Goal: Information Seeking & Learning: Check status

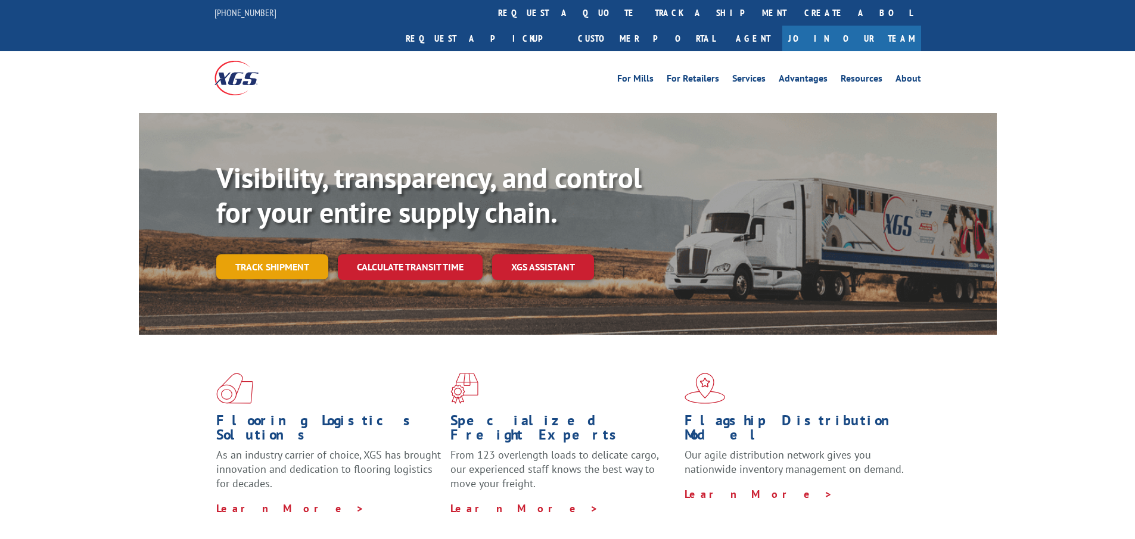
click at [321, 254] on link "Track shipment" at bounding box center [272, 266] width 112 height 25
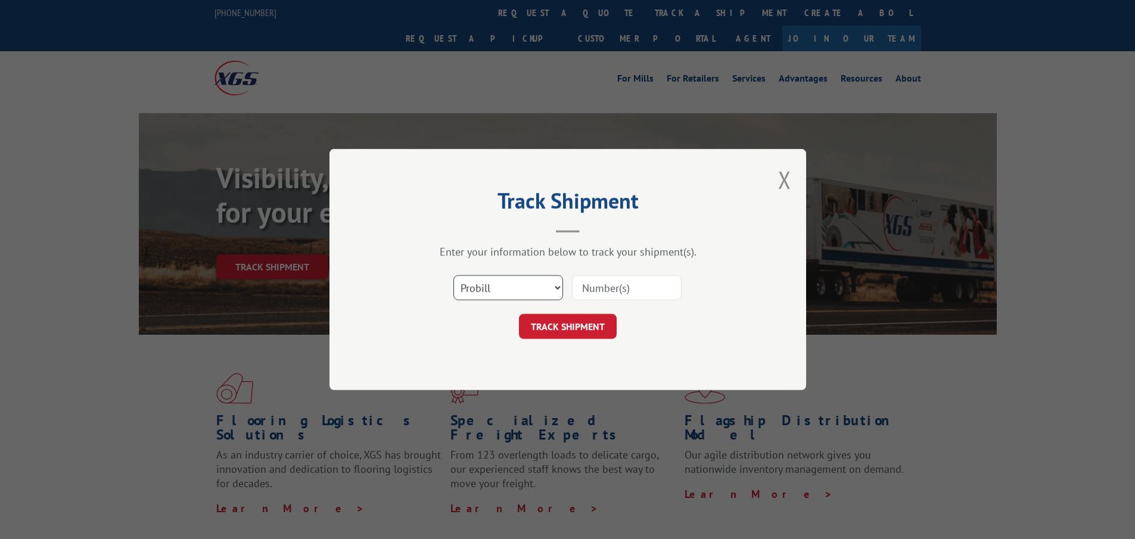
click at [494, 275] on select "Select category... Probill BOL PO" at bounding box center [508, 287] width 110 height 25
select select "po"
click at [453, 275] on select "Select category... Probill BOL PO" at bounding box center [508, 287] width 110 height 25
paste input "23541792"
type input "23541792"
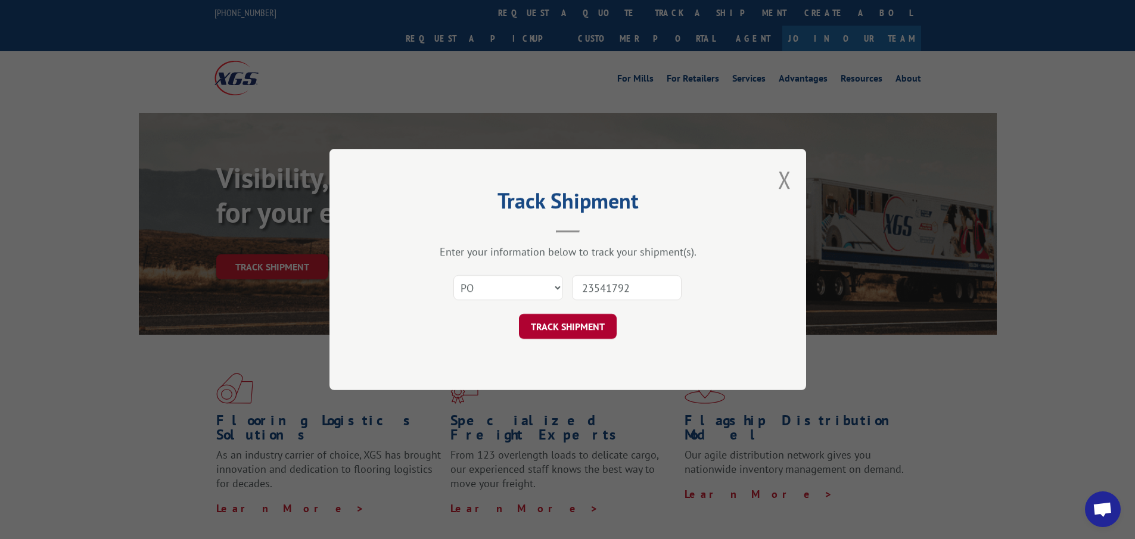
click at [591, 325] on button "TRACK SHIPMENT" at bounding box center [568, 326] width 98 height 25
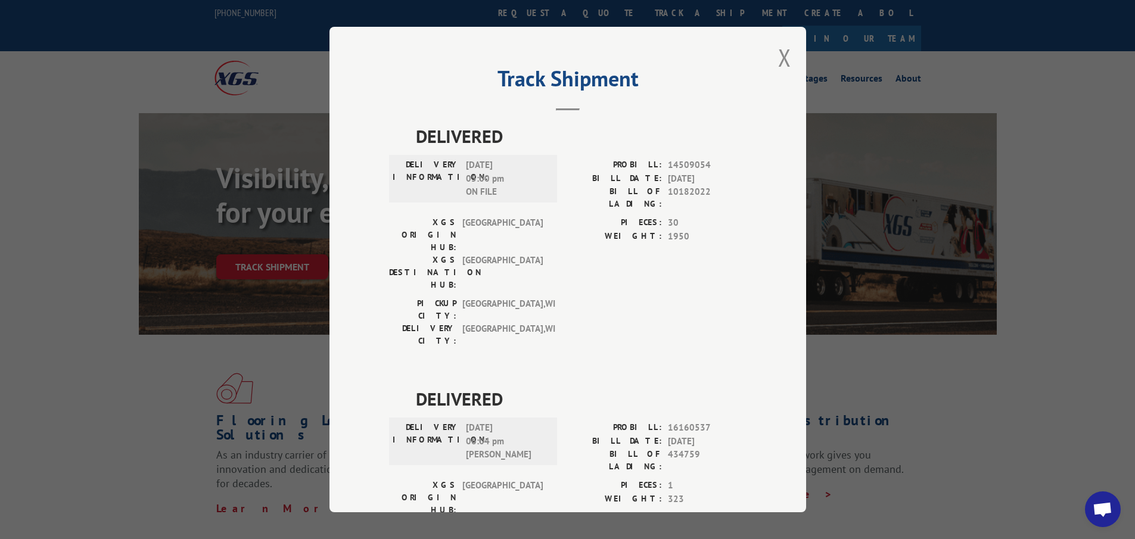
drag, startPoint x: 780, startPoint y: 57, endPoint x: 727, endPoint y: 158, distance: 114.3
click at [780, 57] on button "Close modal" at bounding box center [784, 58] width 13 height 32
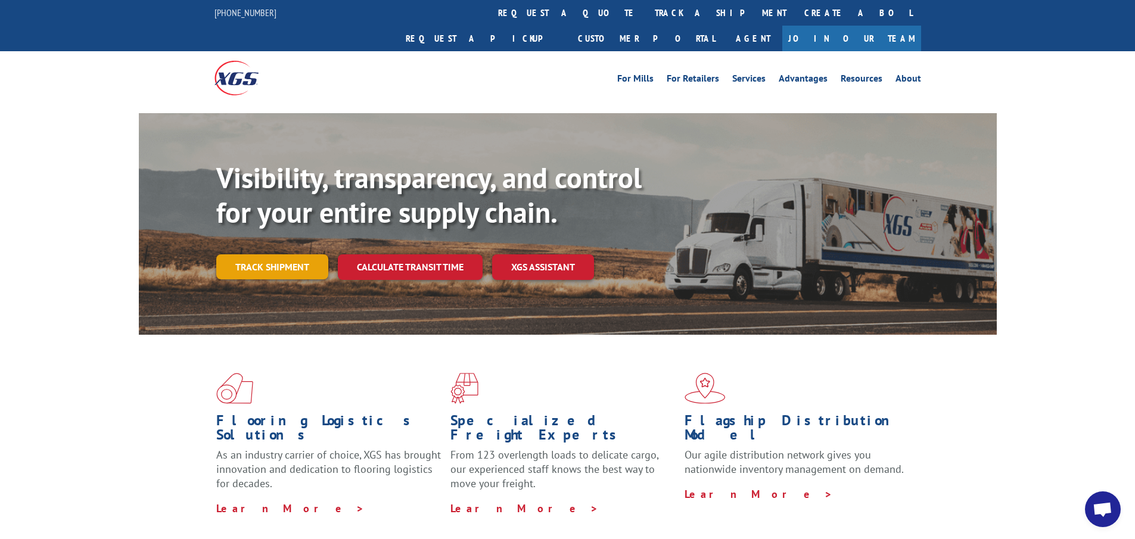
click at [273, 254] on link "Track shipment" at bounding box center [272, 266] width 112 height 25
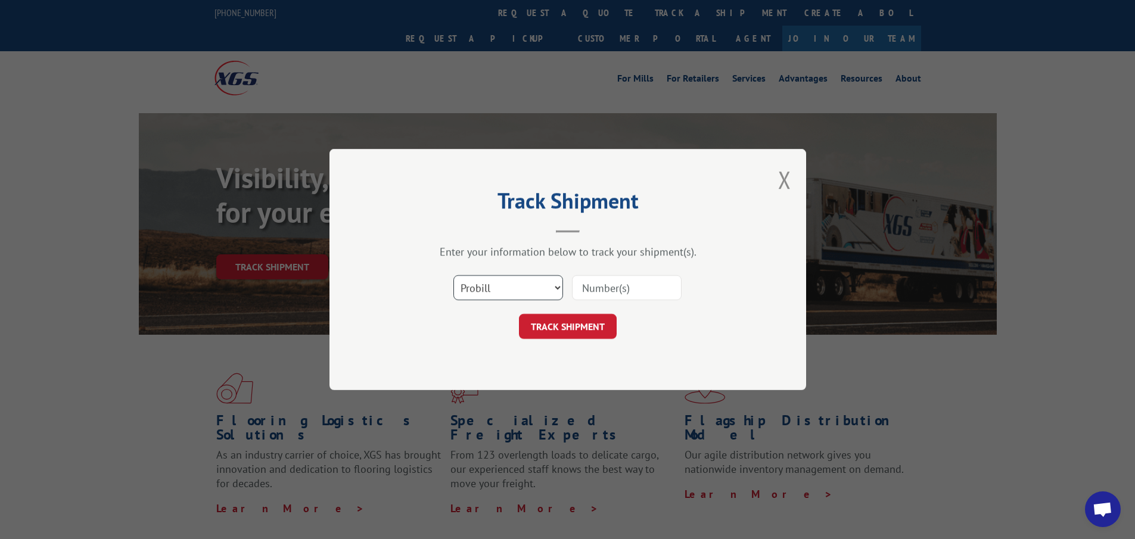
drag, startPoint x: 516, startPoint y: 287, endPoint x: 515, endPoint y: 295, distance: 7.8
click at [516, 287] on select "Select category... Probill BOL PO" at bounding box center [508, 287] width 110 height 25
select select "po"
click at [453, 275] on select "Select category... Probill BOL PO" at bounding box center [508, 287] width 110 height 25
click at [605, 297] on input at bounding box center [627, 287] width 110 height 25
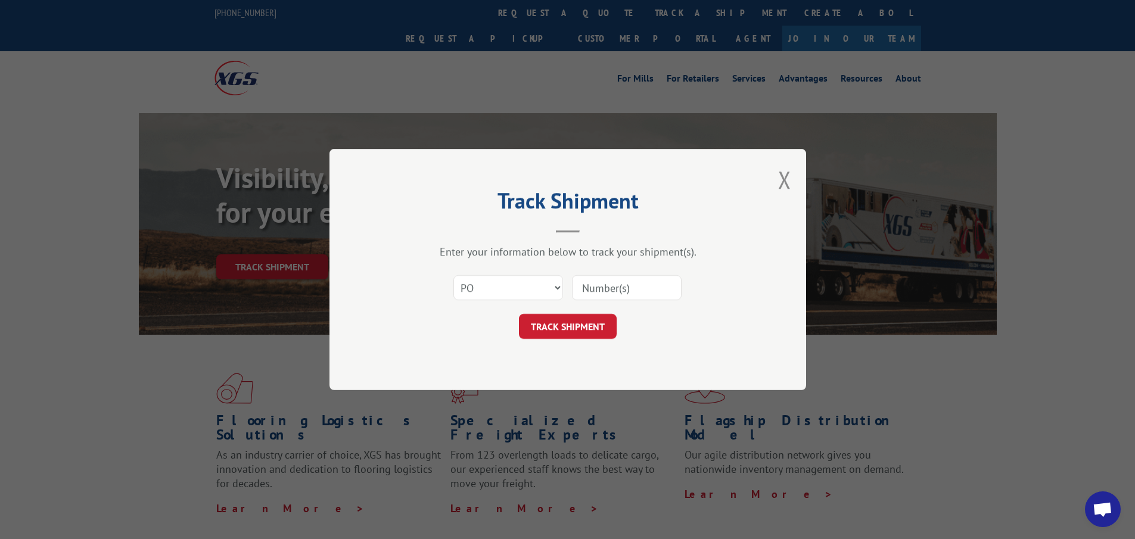
paste input "25529552"
type input "25529552"
click at [580, 332] on button "TRACK SHIPMENT" at bounding box center [568, 326] width 98 height 25
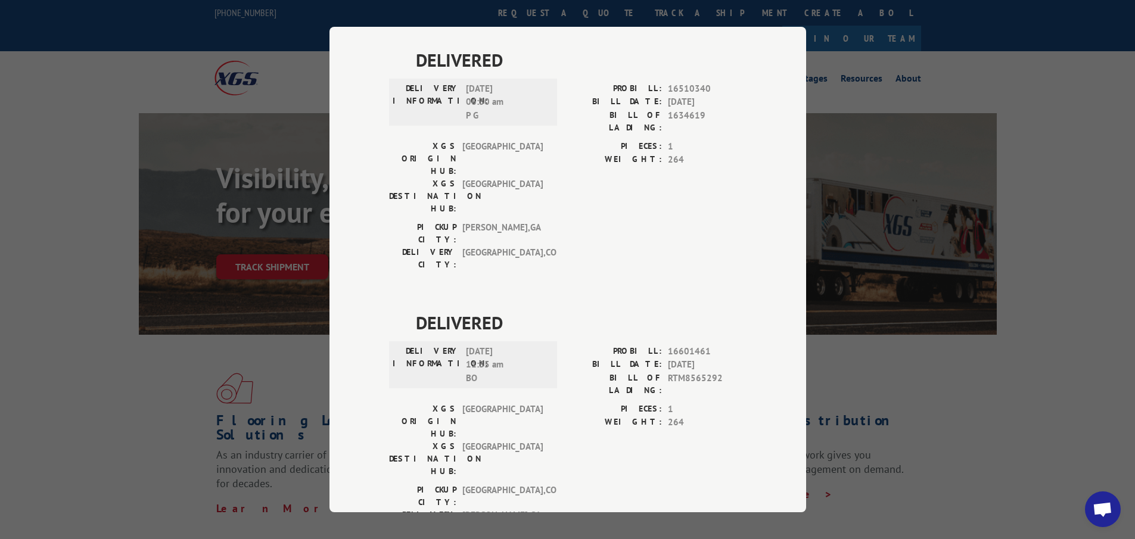
scroll to position [417, 0]
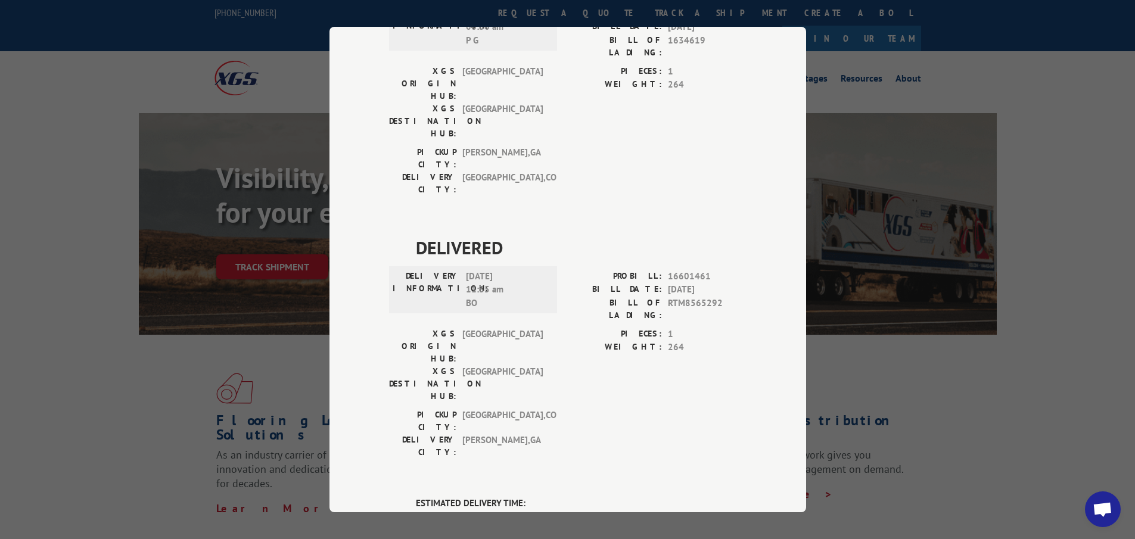
drag, startPoint x: 407, startPoint y: 322, endPoint x: 516, endPoint y: 353, distance: 114.1
copy div "ESTIMATED DELIVERY TIME: [DATE]"
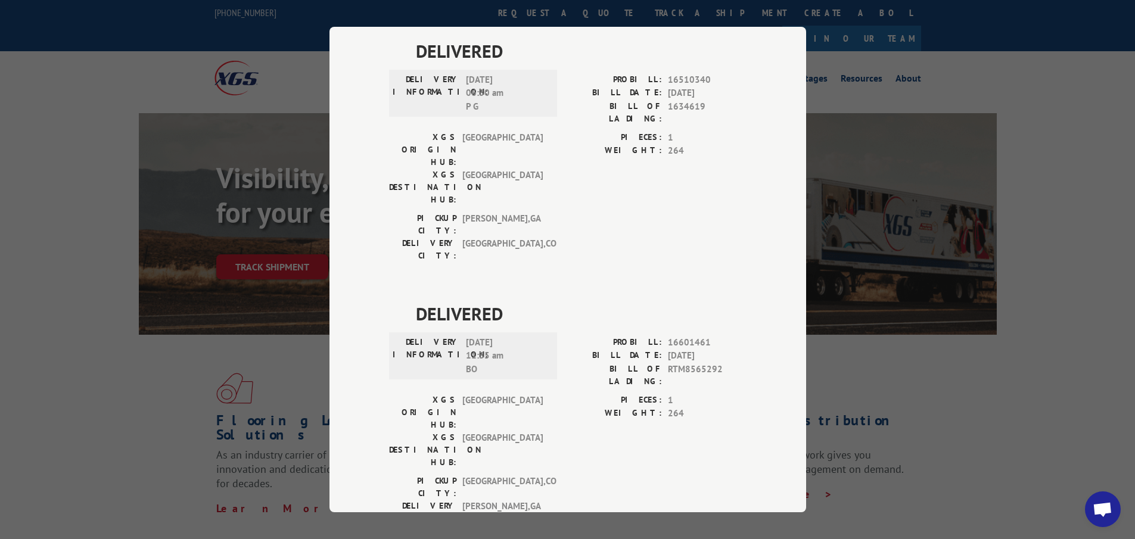
scroll to position [238, 0]
